Goal: Task Accomplishment & Management: Manage account settings

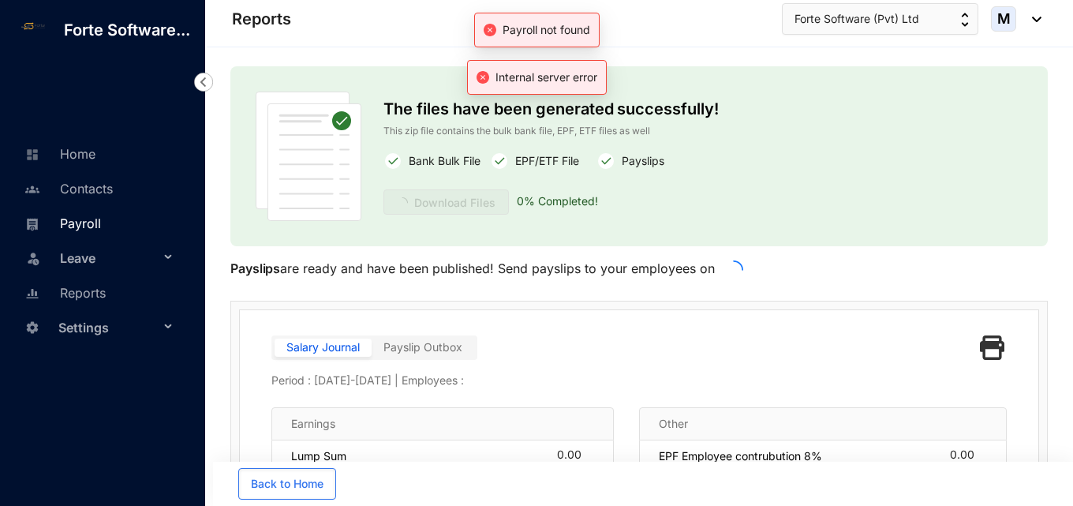
click at [88, 222] on link "Payroll" at bounding box center [61, 223] width 80 height 16
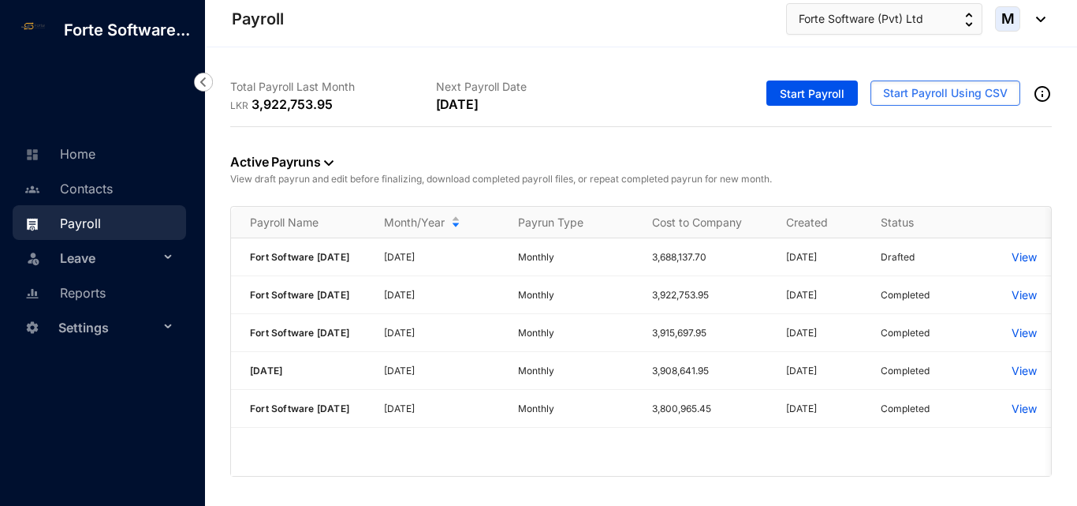
click at [150, 321] on span "Settings" at bounding box center [108, 328] width 101 height 32
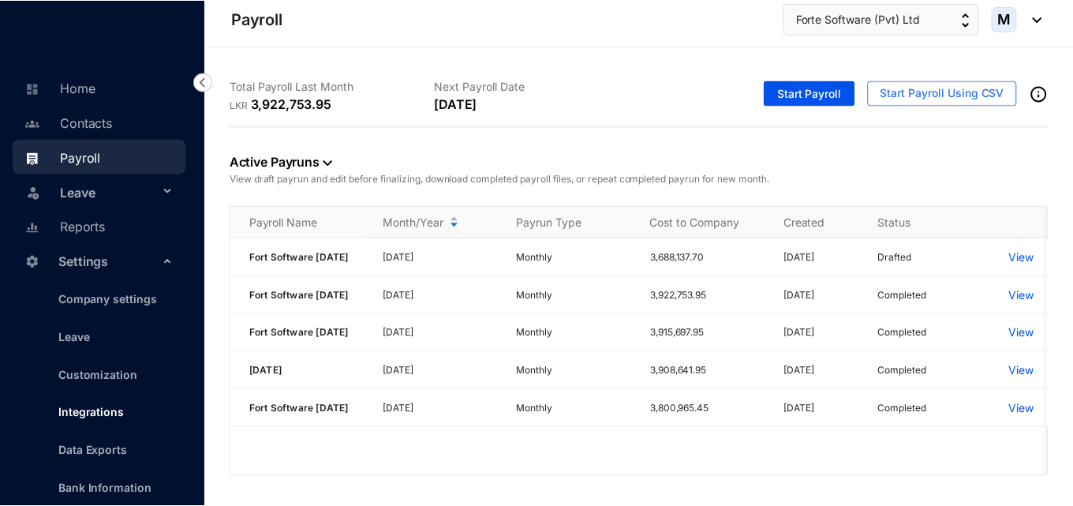
scroll to position [143, 0]
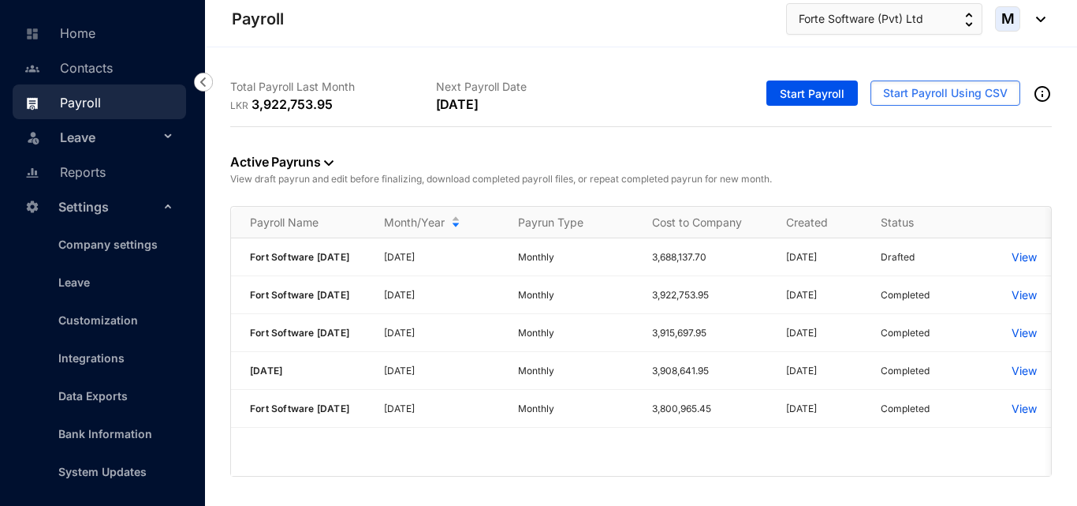
click at [1043, 18] on img at bounding box center [1036, 20] width 17 height 6
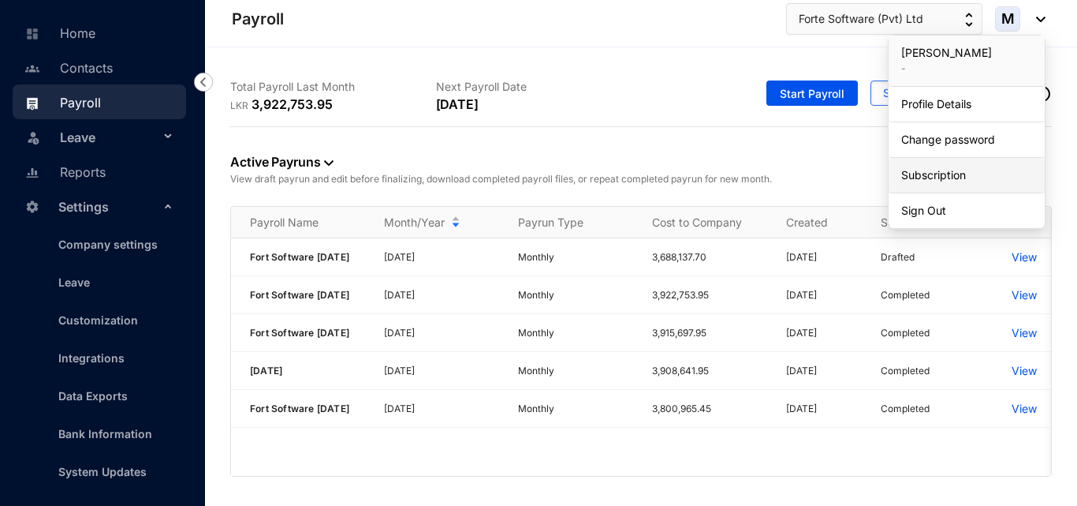
click at [937, 175] on link "Subscription" at bounding box center [966, 175] width 131 height 16
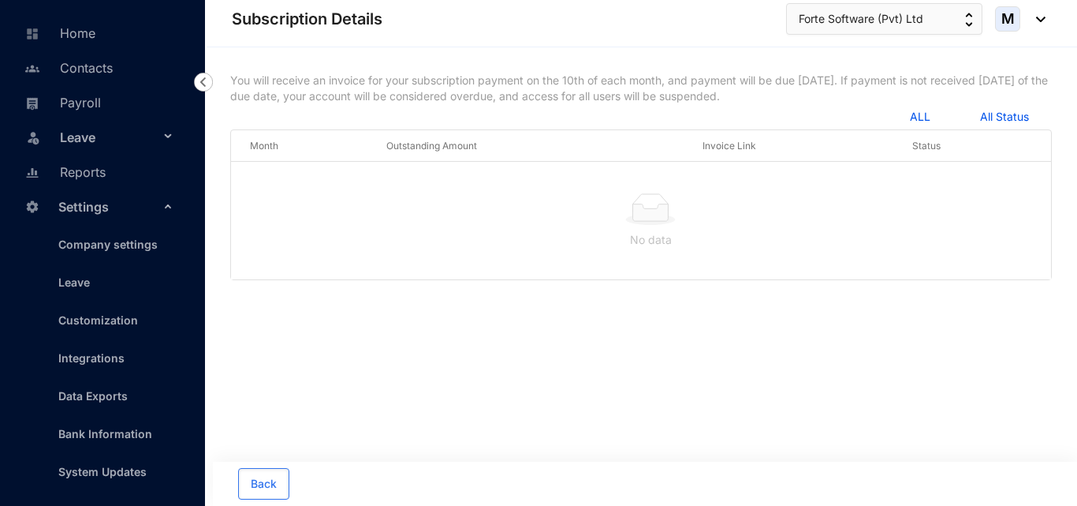
click at [1038, 23] on div "M" at bounding box center [1020, 18] width 50 height 25
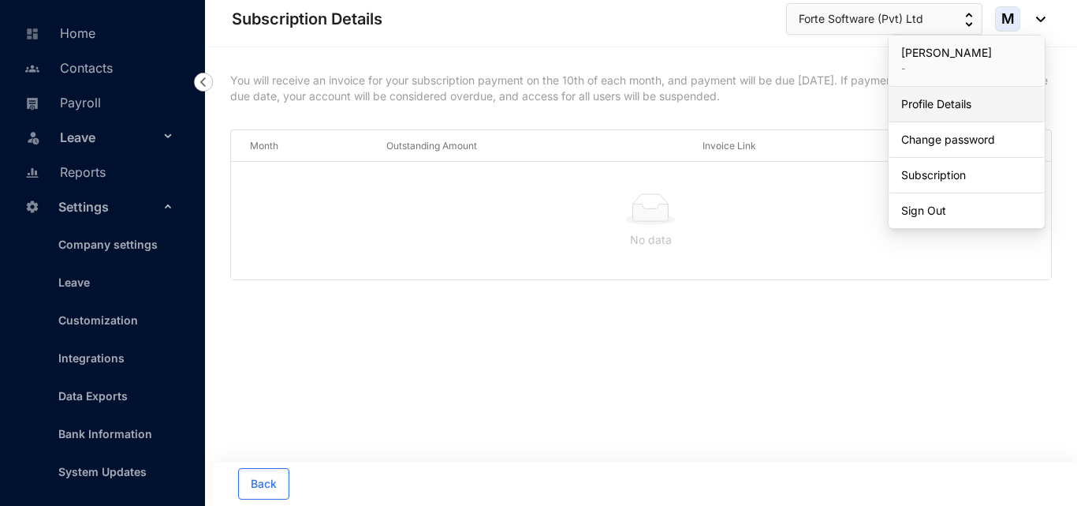
click at [939, 103] on link "Profile Details" at bounding box center [966, 104] width 131 height 16
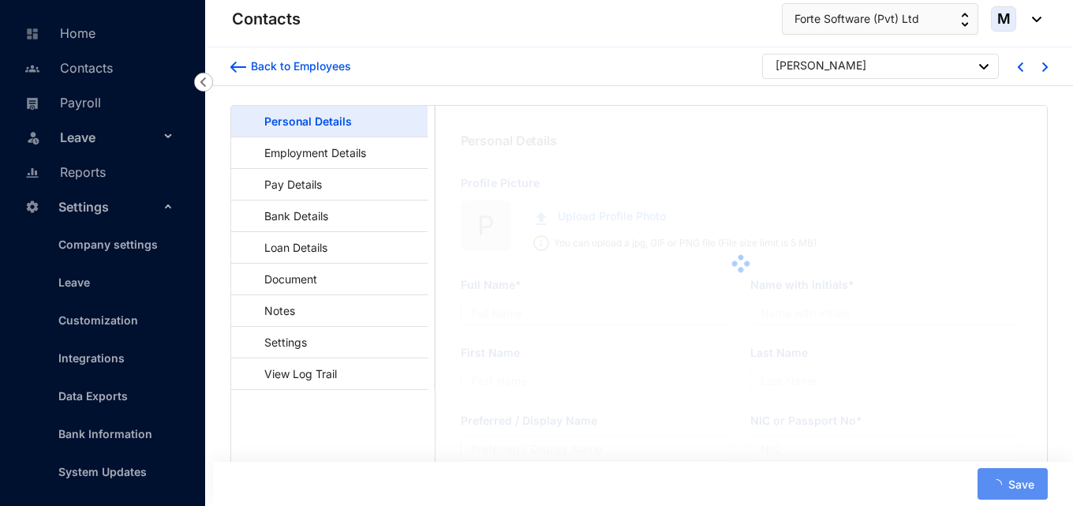
type input "[PERSON_NAME]"
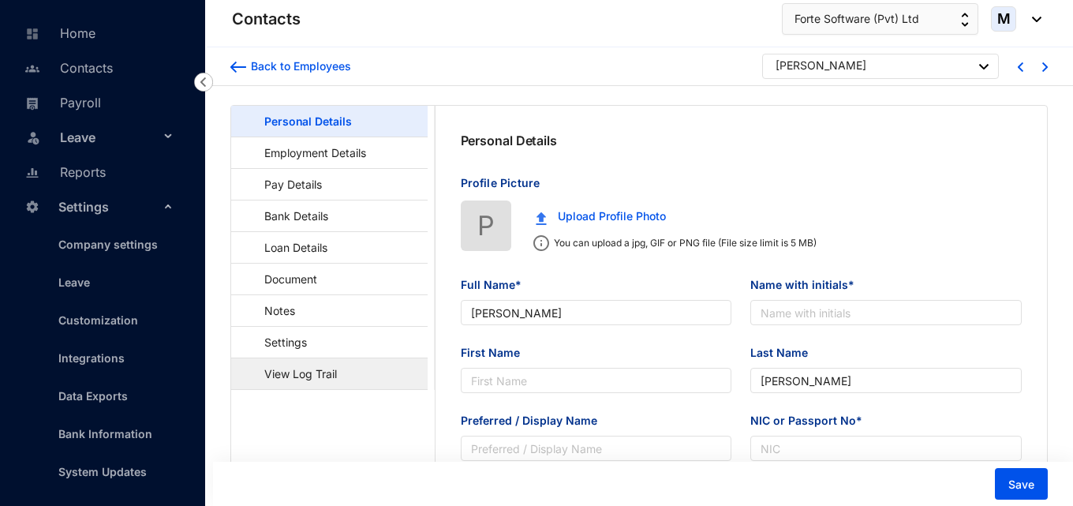
click at [338, 380] on link "View Log Trail" at bounding box center [293, 373] width 99 height 32
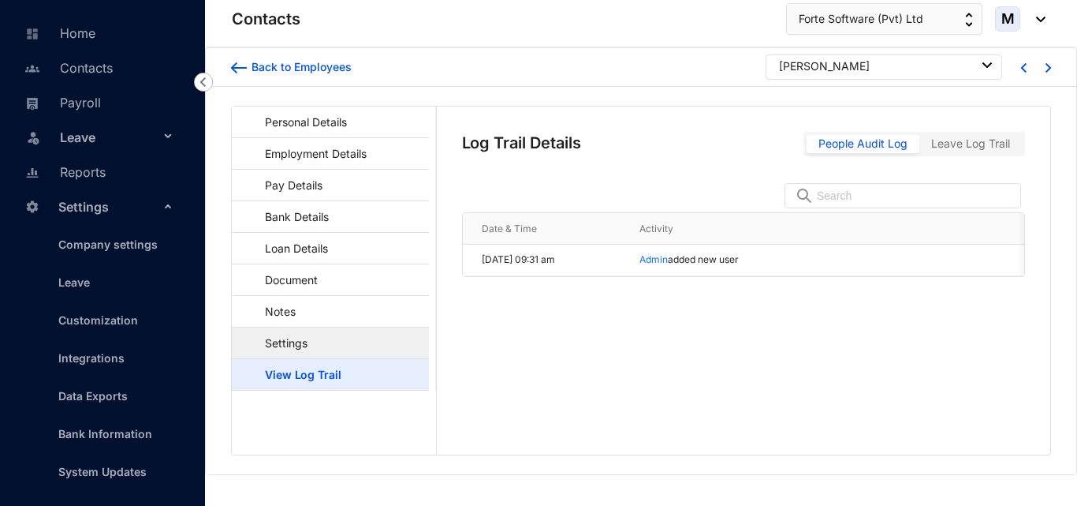
click at [313, 345] on link "Settings" at bounding box center [278, 343] width 69 height 32
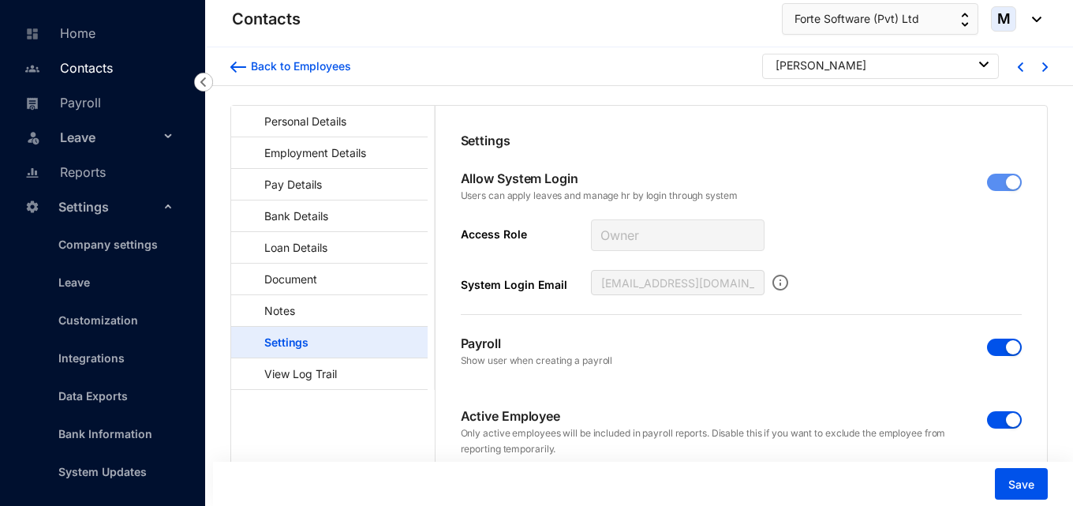
click at [91, 72] on link "Contacts" at bounding box center [67, 68] width 92 height 16
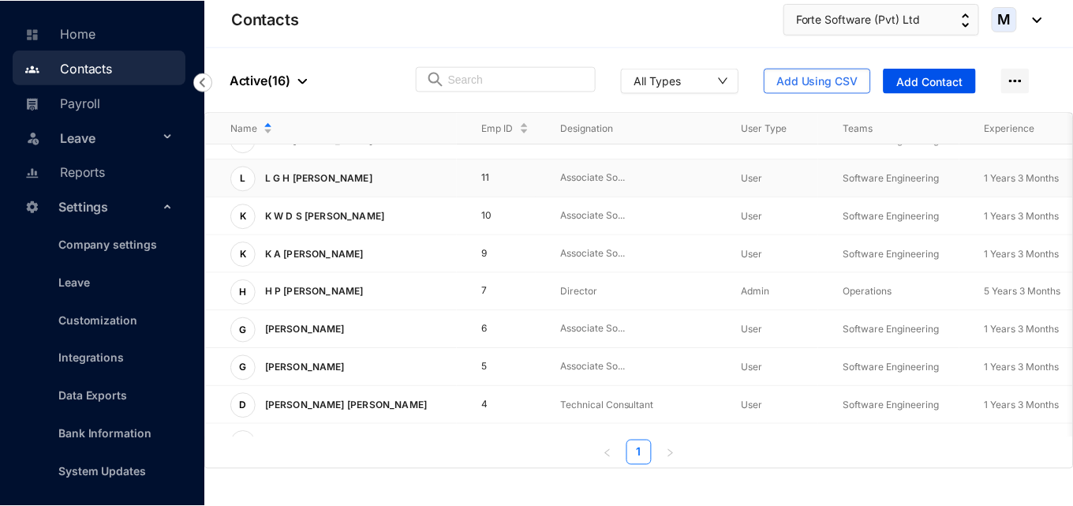
scroll to position [315, 0]
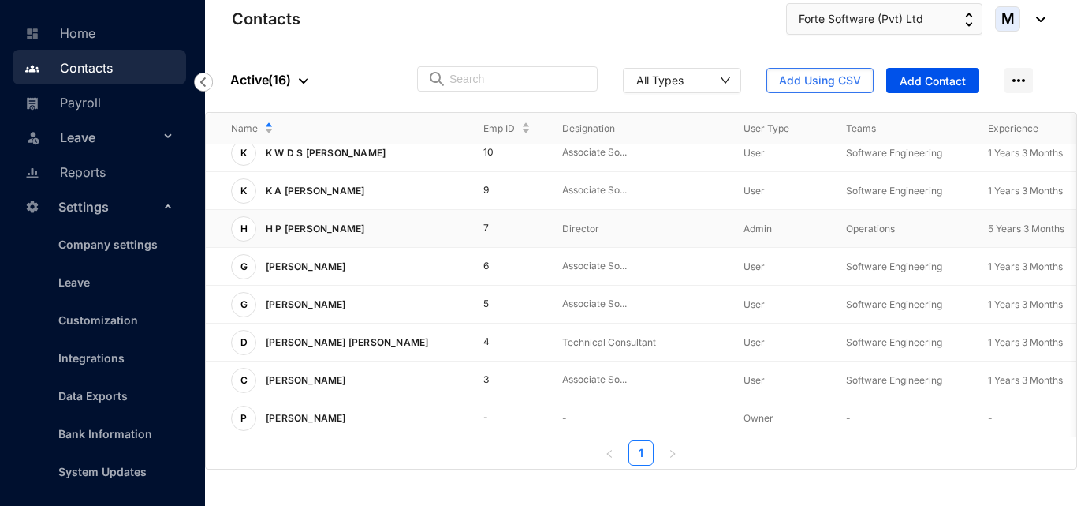
click at [317, 227] on p "H P [PERSON_NAME]" at bounding box center [313, 228] width 114 height 25
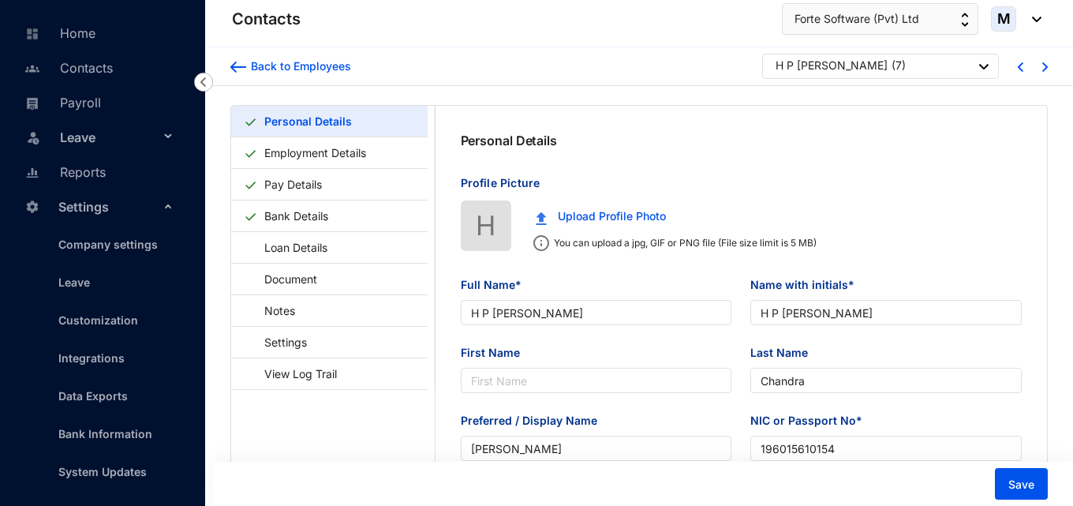
type input "H P [PERSON_NAME]"
type input "Chandra"
type input "Sunil Chandra"
type input "196015610154"
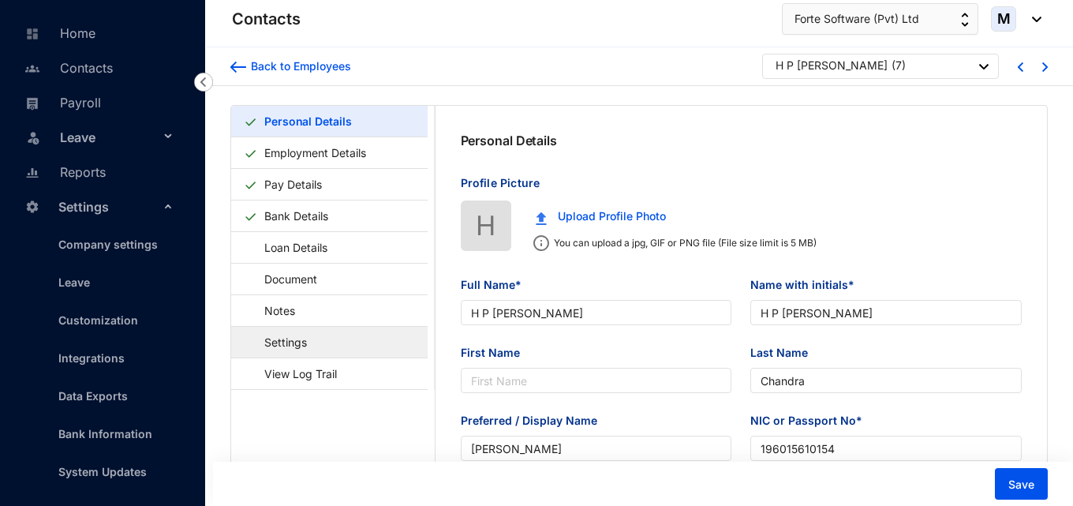
click at [305, 334] on link "Settings" at bounding box center [278, 342] width 69 height 32
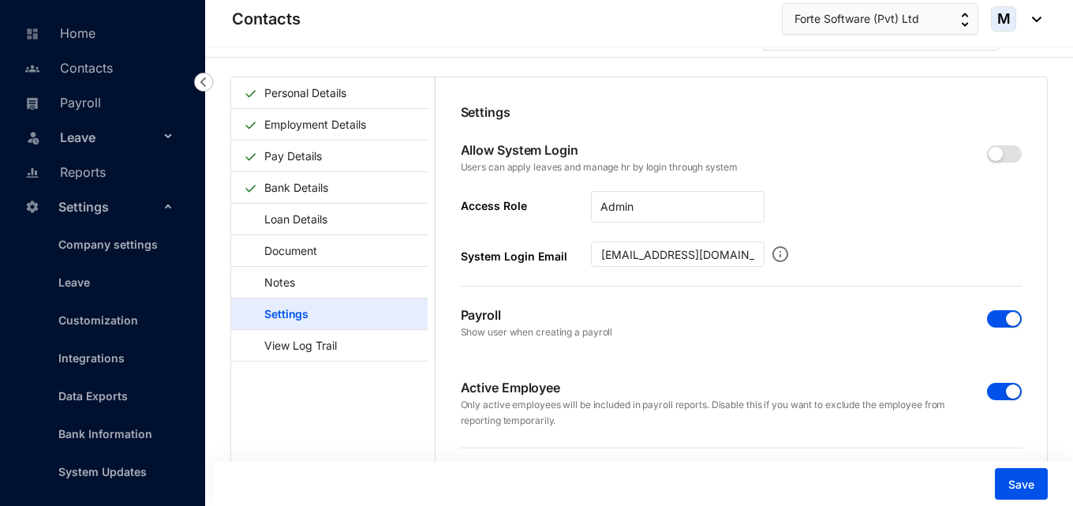
scroll to position [39, 0]
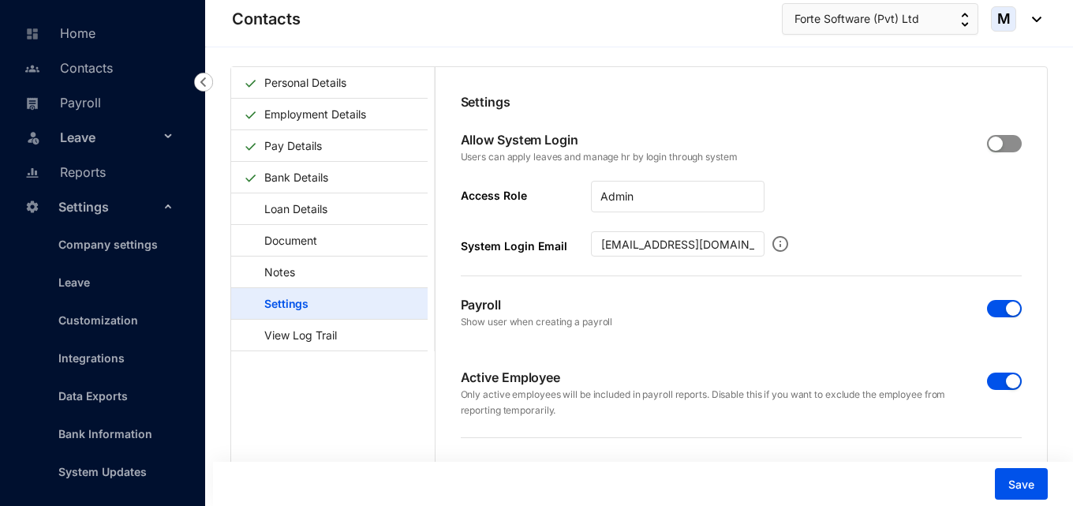
click at [1013, 142] on span "button" at bounding box center [1004, 143] width 35 height 17
click at [603, 256] on input "[EMAIL_ADDRESS][DOMAIN_NAME]" at bounding box center [678, 243] width 174 height 25
click at [598, 254] on input "[EMAIL_ADDRESS][DOMAIN_NAME]" at bounding box center [678, 243] width 174 height 25
click at [1021, 479] on span "Save" at bounding box center [1021, 484] width 26 height 16
click at [598, 245] on input "[EMAIL_ADDRESS][DOMAIN_NAME]" at bounding box center [678, 243] width 174 height 25
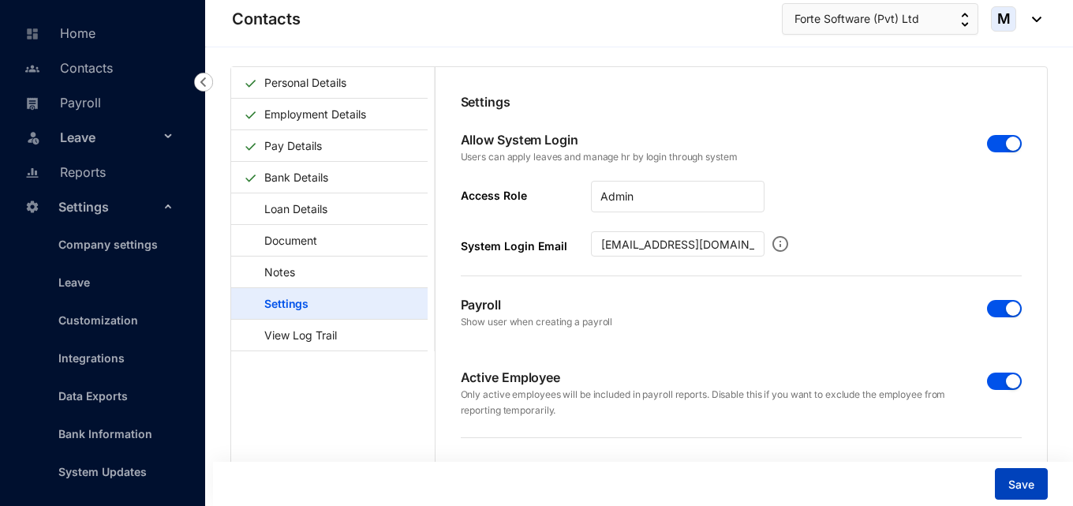
click at [1009, 491] on span "Save" at bounding box center [1021, 484] width 26 height 16
click at [155, 207] on div "Settings" at bounding box center [100, 206] width 174 height 35
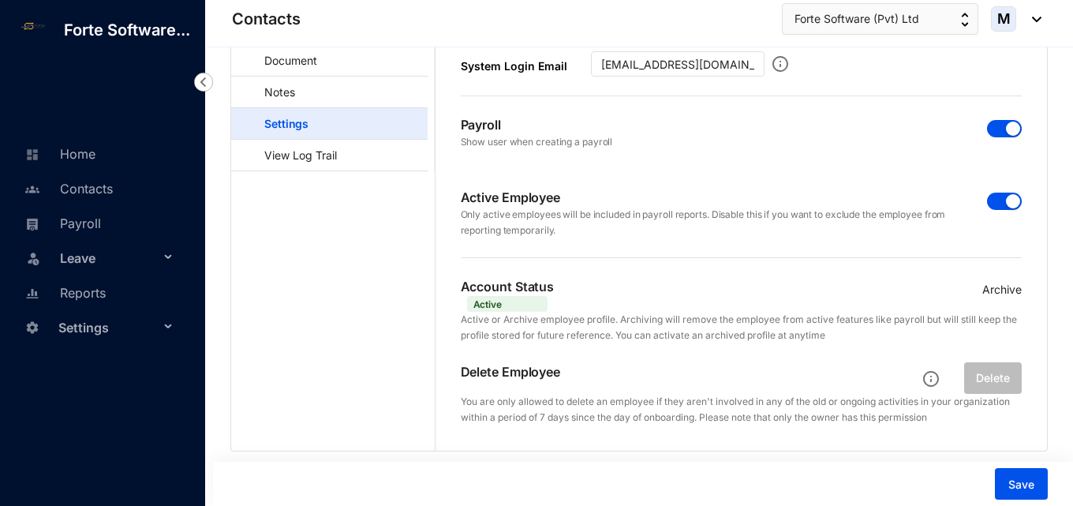
scroll to position [0, 0]
